Goal: Navigation & Orientation: Find specific page/section

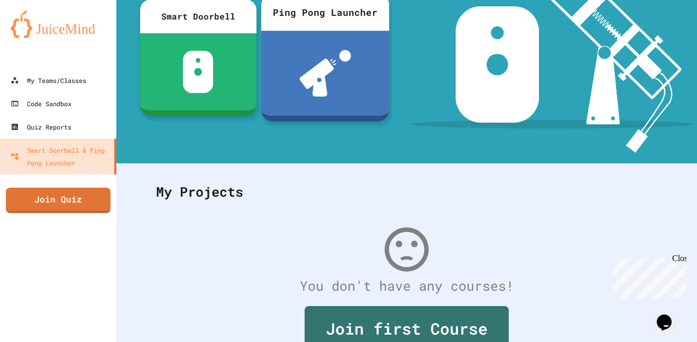
scroll to position [180, 0]
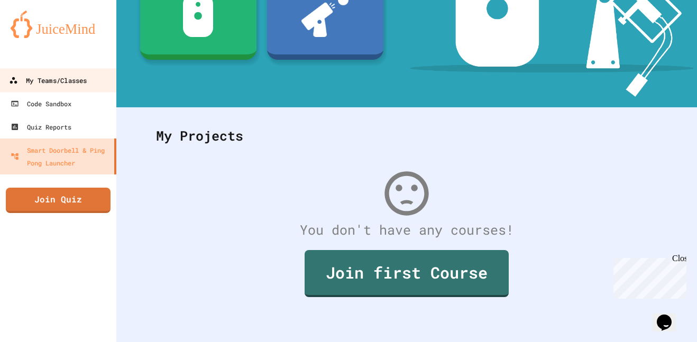
click at [72, 82] on div "My Teams/Classes" at bounding box center [48, 80] width 78 height 13
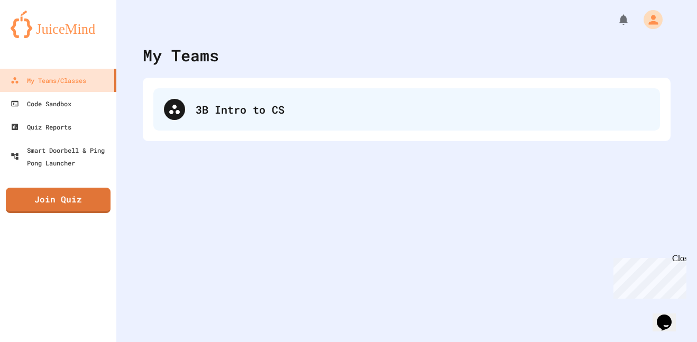
click at [260, 94] on div "3B Intro to CS" at bounding box center [406, 109] width 506 height 42
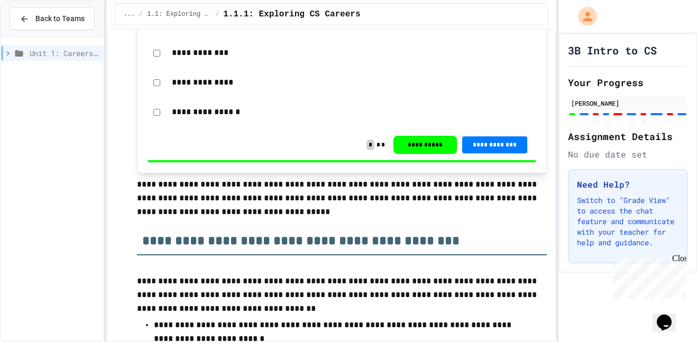
scroll to position [236, 0]
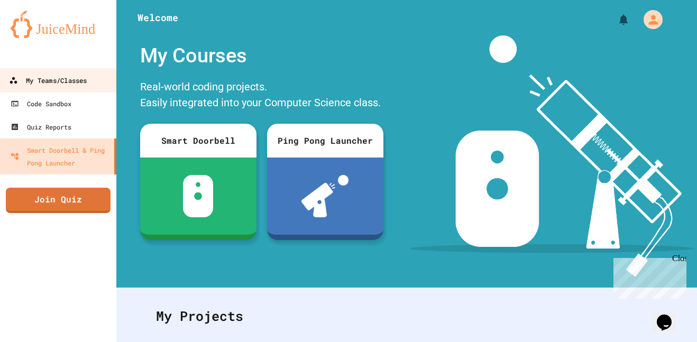
click at [62, 75] on div "My Teams/Classes" at bounding box center [48, 80] width 78 height 13
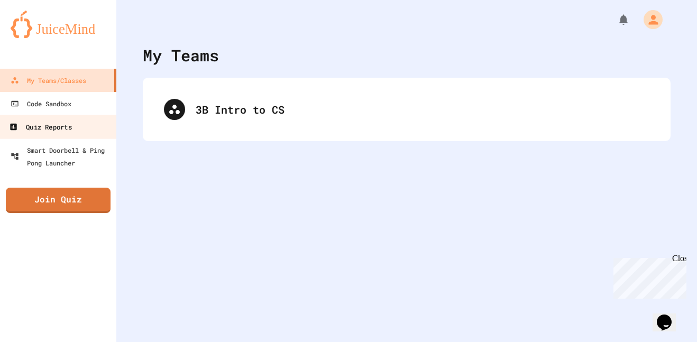
click at [71, 130] on div "Quiz Reports" at bounding box center [40, 127] width 62 height 13
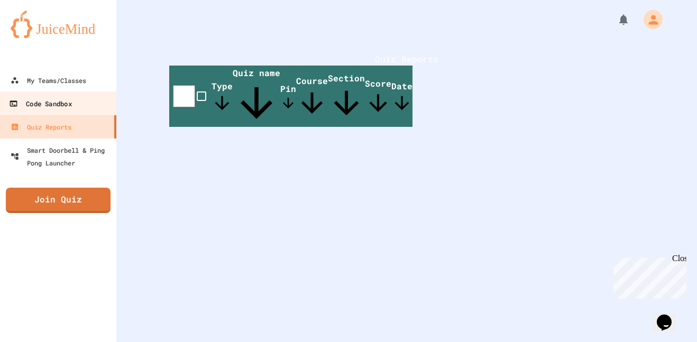
click at [76, 112] on link "Code Sandbox" at bounding box center [58, 103] width 120 height 24
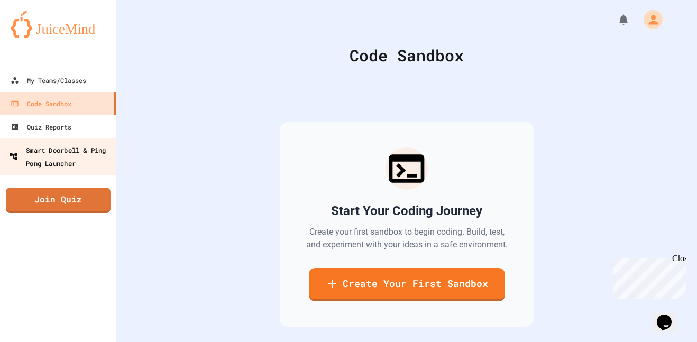
click at [58, 173] on link "Smart Doorbell & Ping Pong Launcher" at bounding box center [58, 156] width 120 height 37
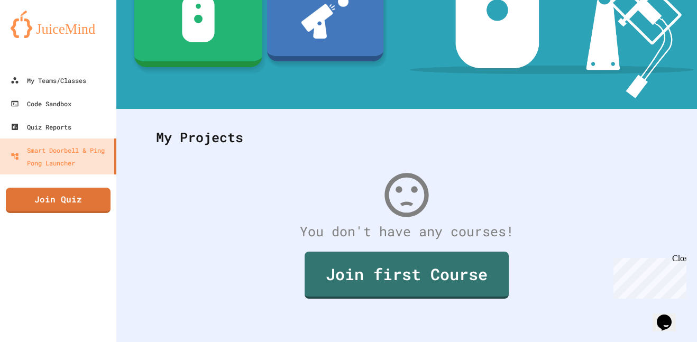
scroll to position [180, 0]
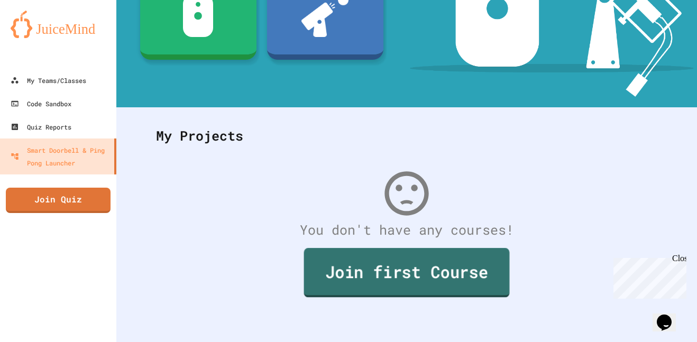
click at [346, 266] on link "Join first Course" at bounding box center [407, 272] width 206 height 49
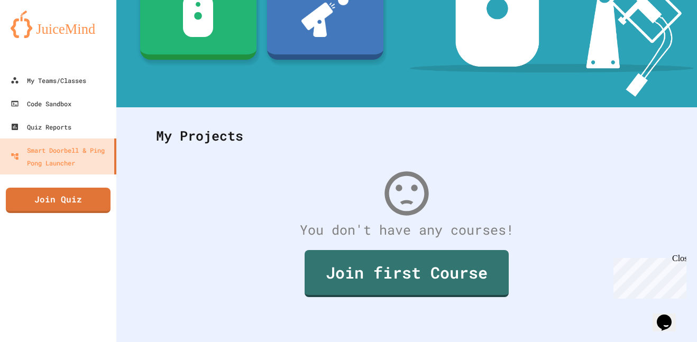
click at [79, 72] on link "My Teams/Classes" at bounding box center [58, 80] width 120 height 24
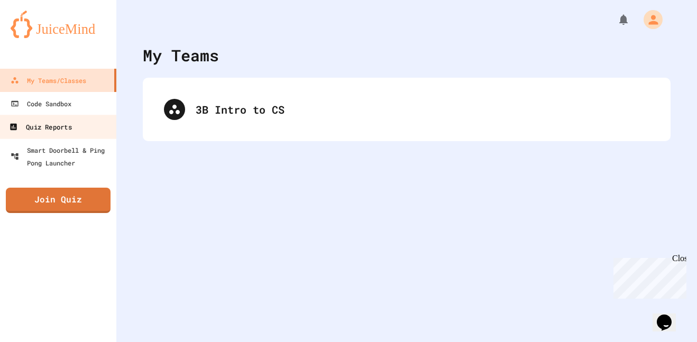
click at [103, 131] on link "Quiz Reports" at bounding box center [58, 127] width 120 height 24
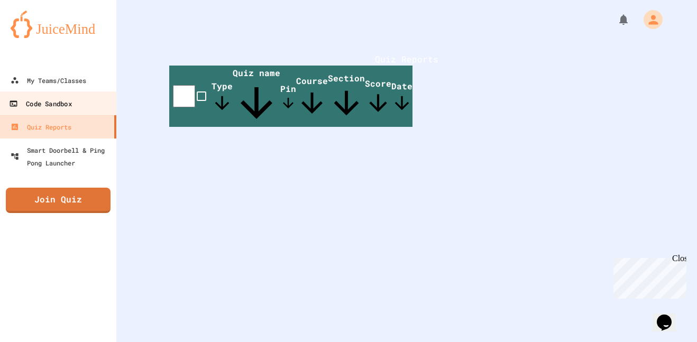
click at [76, 93] on link "Code Sandbox" at bounding box center [58, 103] width 120 height 24
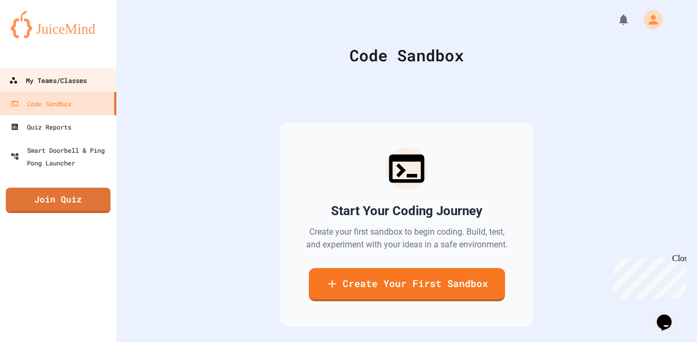
click at [47, 75] on div "My Teams/Classes" at bounding box center [48, 80] width 78 height 13
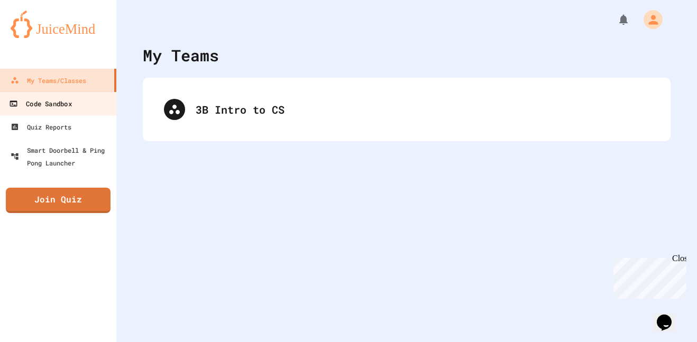
click at [95, 100] on link "Code Sandbox" at bounding box center [58, 103] width 120 height 24
